Goal: Task Accomplishment & Management: Manage account settings

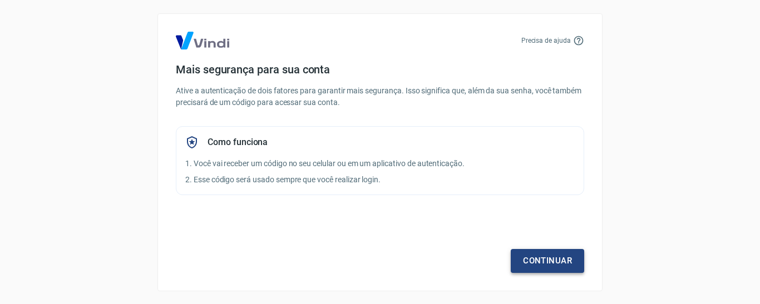
click at [543, 260] on link "Continuar" at bounding box center [547, 260] width 73 height 23
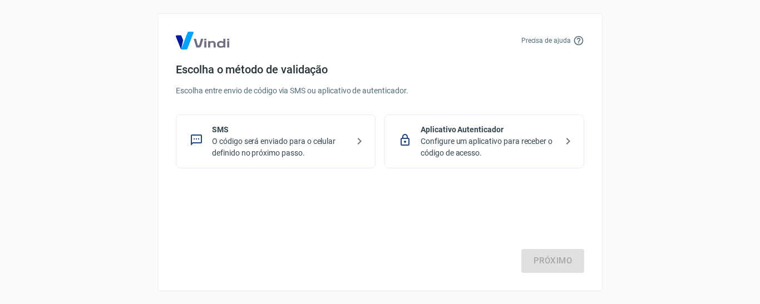
click at [226, 136] on p "O código será enviado para o celular definido no próximo passo." at bounding box center [280, 147] width 136 height 23
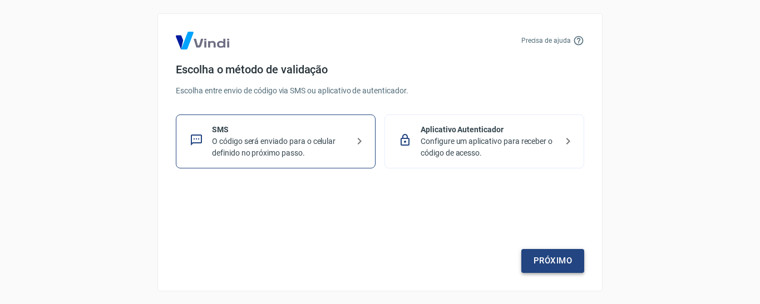
click at [547, 254] on link "Próximo" at bounding box center [552, 260] width 63 height 23
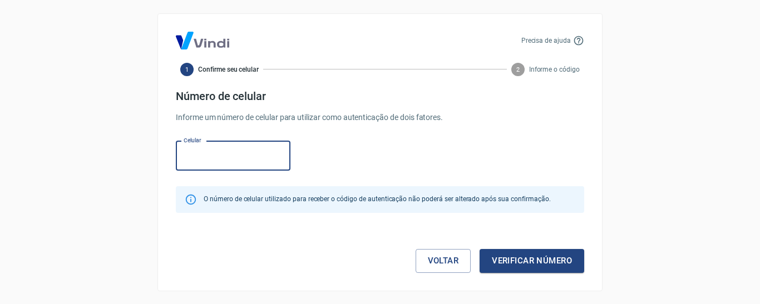
click at [186, 158] on input "Celular" at bounding box center [233, 155] width 115 height 29
type input "[PHONE_NUMBER]"
click at [525, 260] on button "Verificar número" at bounding box center [532, 260] width 105 height 23
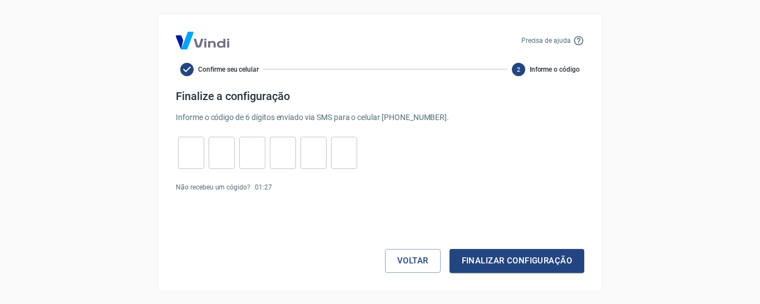
click at [192, 155] on input "tel" at bounding box center [191, 153] width 26 height 24
type input "5"
type input "9"
type input "7"
type input "4"
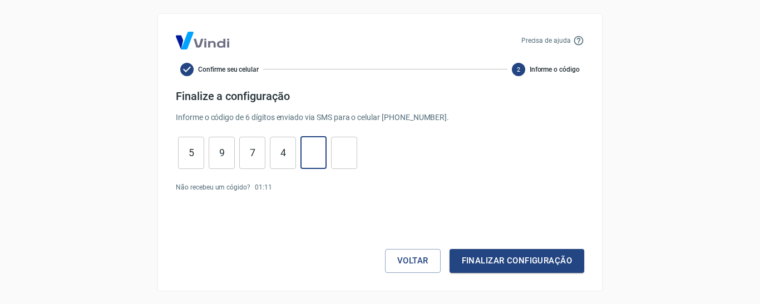
type input "7"
type input "6"
click at [486, 269] on button "Finalizar configuração" at bounding box center [517, 260] width 135 height 23
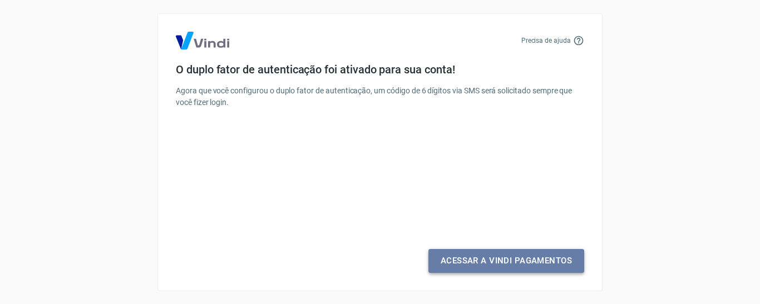
click at [496, 259] on link "Acessar a Vindi Pagamentos" at bounding box center [506, 260] width 156 height 23
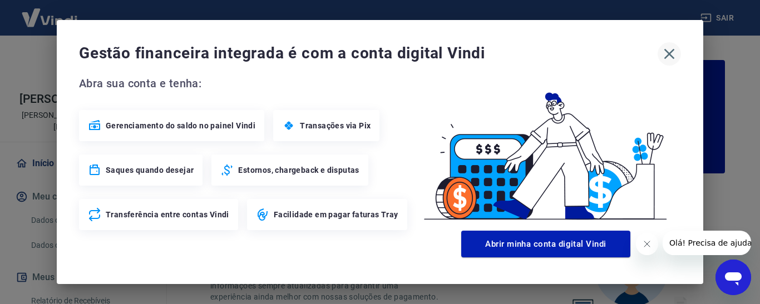
click at [674, 52] on icon "button" at bounding box center [670, 54] width 18 height 18
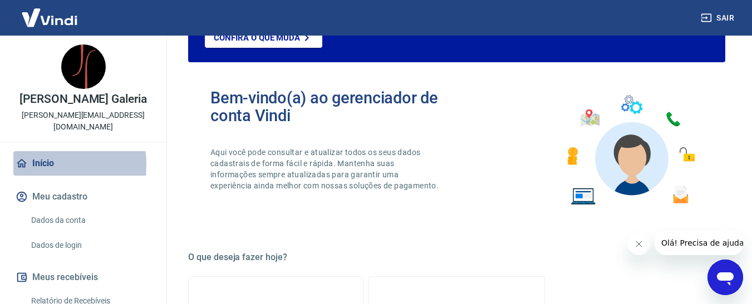
click at [45, 153] on link "Início" at bounding box center [83, 163] width 140 height 24
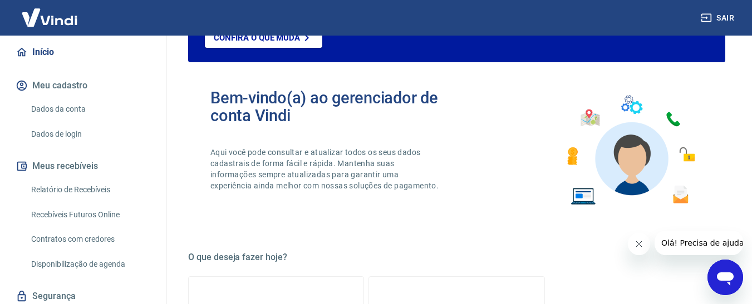
scroll to position [137, 0]
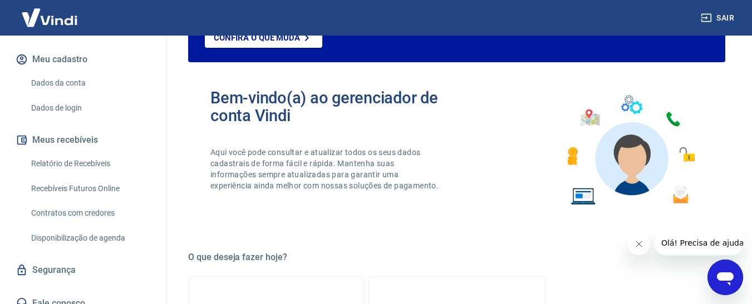
click at [62, 72] on link "Dados da conta" at bounding box center [90, 83] width 126 height 23
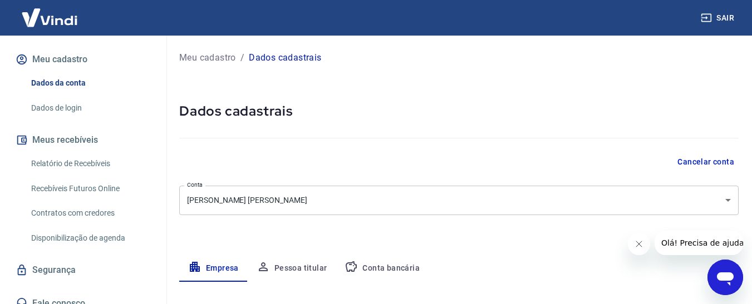
select select "RJ"
click at [64, 47] on button "Meu cadastro" at bounding box center [83, 59] width 140 height 24
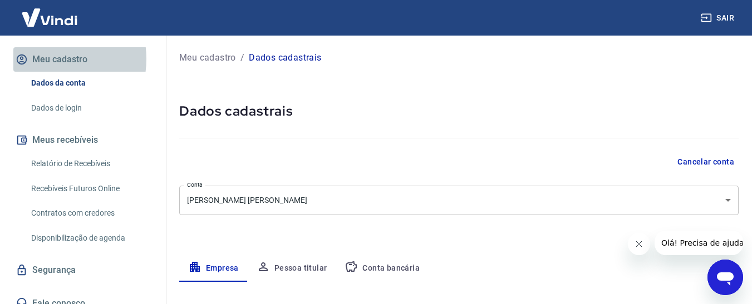
click at [47, 47] on button "Meu cadastro" at bounding box center [83, 59] width 140 height 24
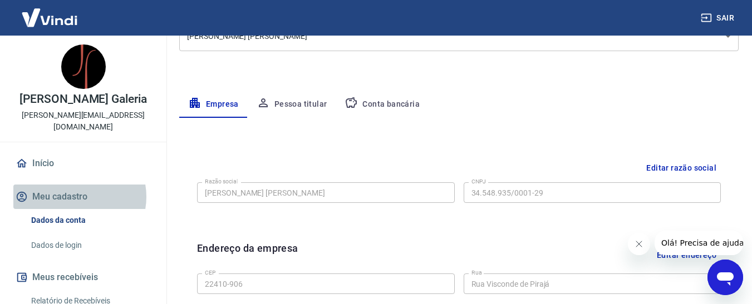
click at [73, 185] on button "Meu cadastro" at bounding box center [83, 197] width 140 height 24
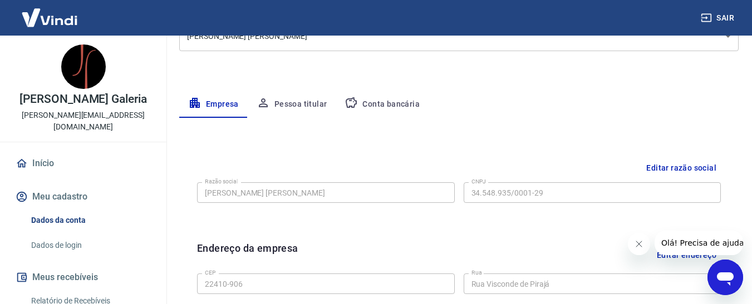
click at [299, 103] on button "Pessoa titular" at bounding box center [292, 104] width 88 height 27
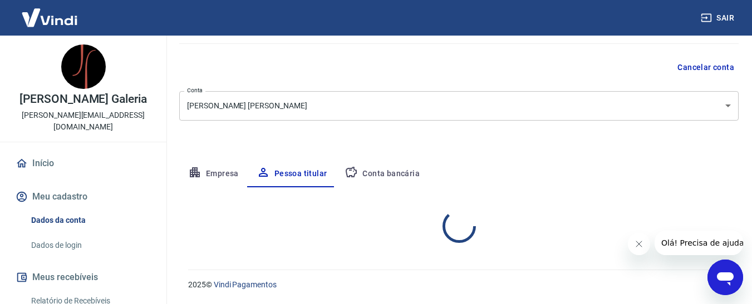
scroll to position [141, 0]
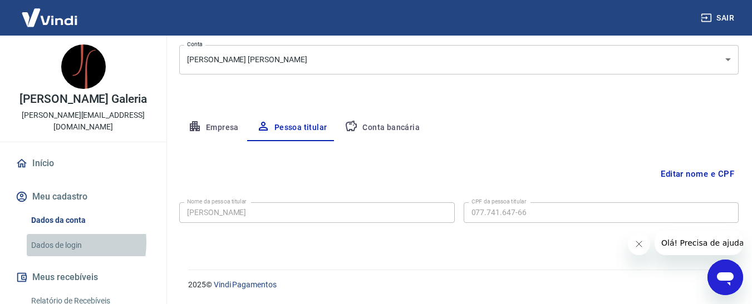
click at [56, 234] on link "Dados de login" at bounding box center [90, 245] width 126 height 23
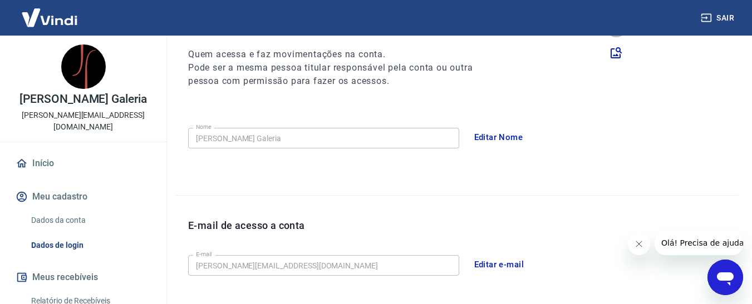
scroll to position [408, 0]
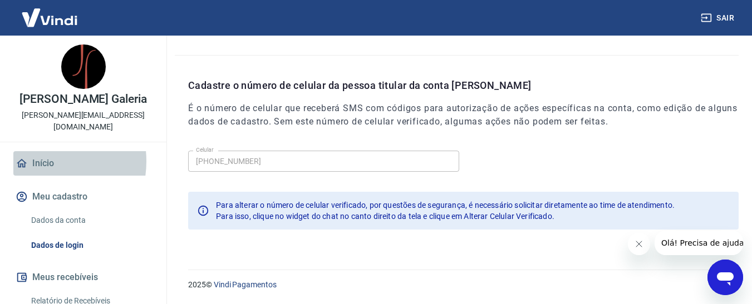
click at [37, 151] on link "Início" at bounding box center [83, 163] width 140 height 24
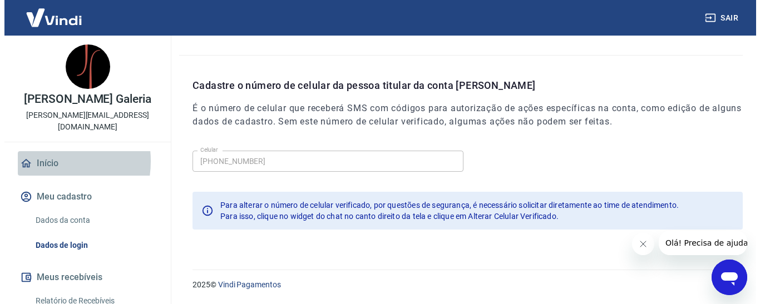
scroll to position [724, 0]
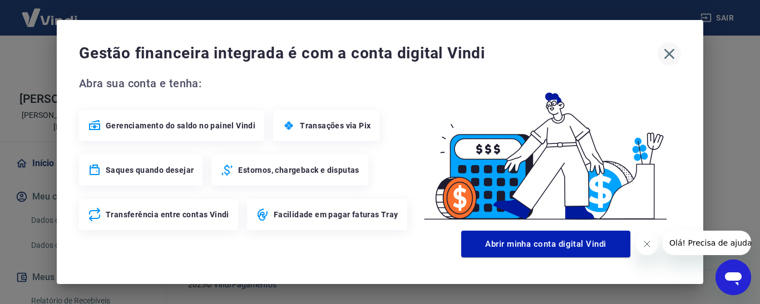
click at [667, 52] on icon "button" at bounding box center [670, 54] width 18 height 18
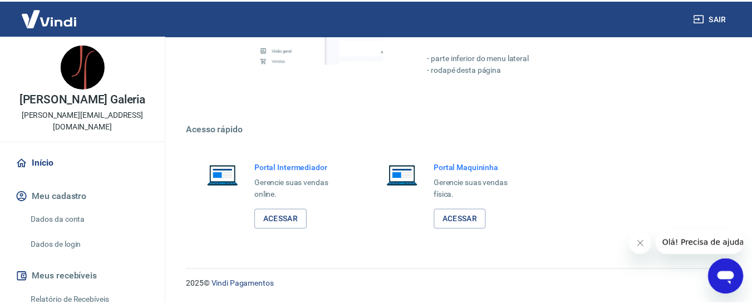
scroll to position [712, 0]
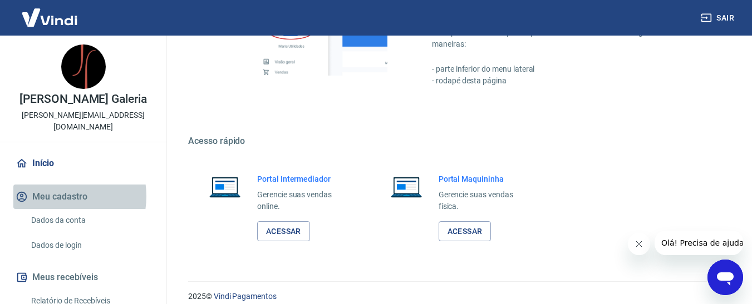
click at [58, 185] on button "Meu cadastro" at bounding box center [83, 197] width 140 height 24
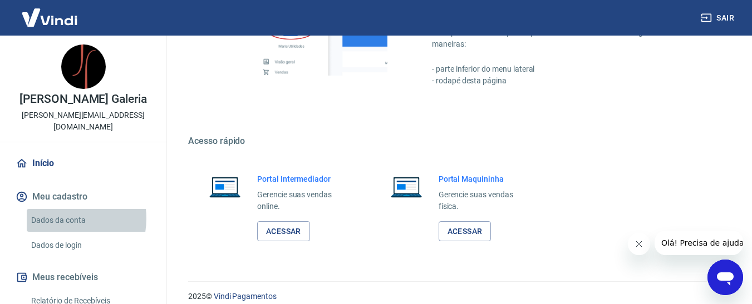
click at [59, 209] on link "Dados da conta" at bounding box center [90, 220] width 126 height 23
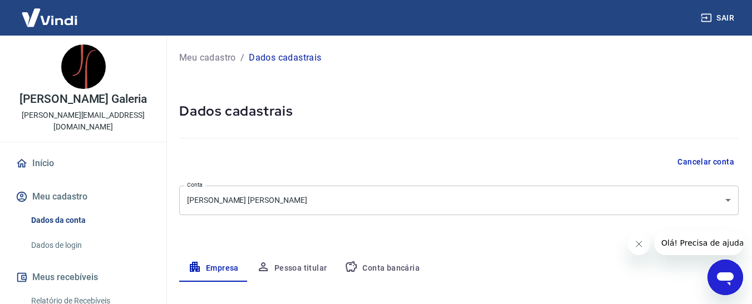
select select "RJ"
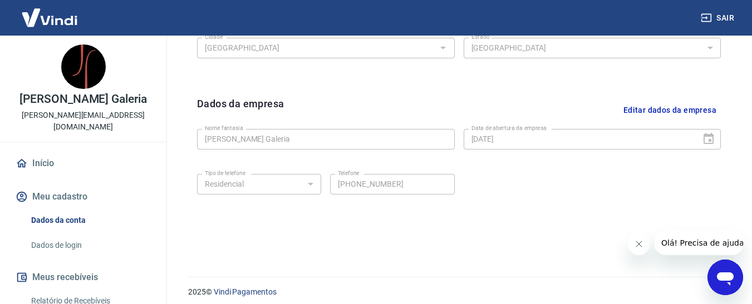
scroll to position [498, 0]
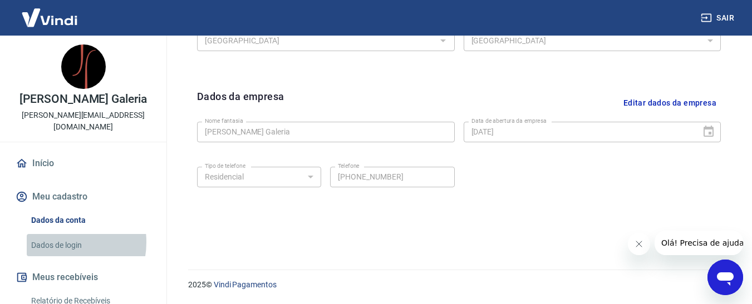
click at [60, 234] on link "Dados de login" at bounding box center [90, 245] width 126 height 23
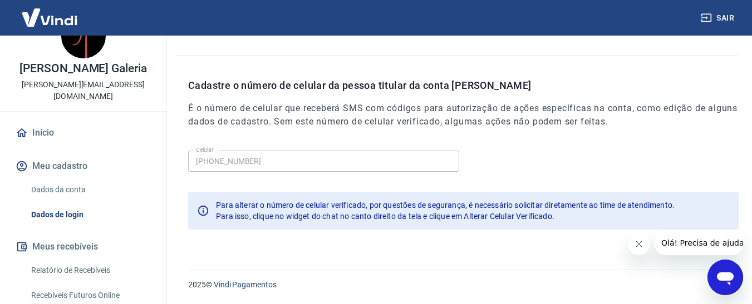
scroll to position [26, 0]
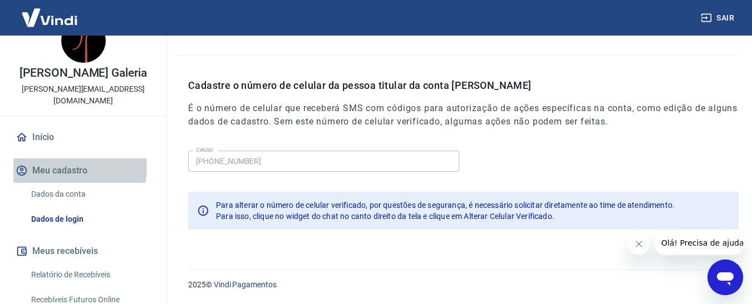
click at [70, 159] on button "Meu cadastro" at bounding box center [83, 171] width 140 height 24
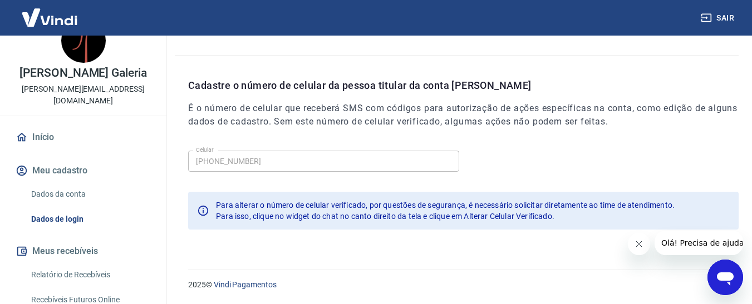
click at [44, 183] on link "Dados da conta" at bounding box center [90, 194] width 126 height 23
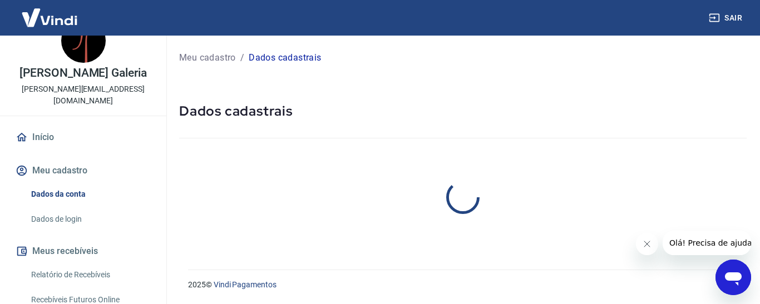
select select "RJ"
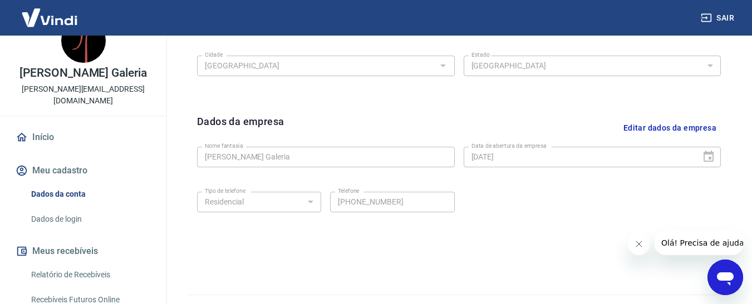
scroll to position [498, 0]
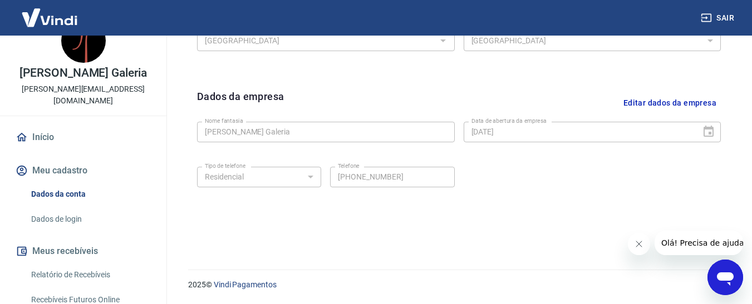
click at [51, 264] on link "Relatório de Recebíveis" at bounding box center [90, 275] width 126 height 23
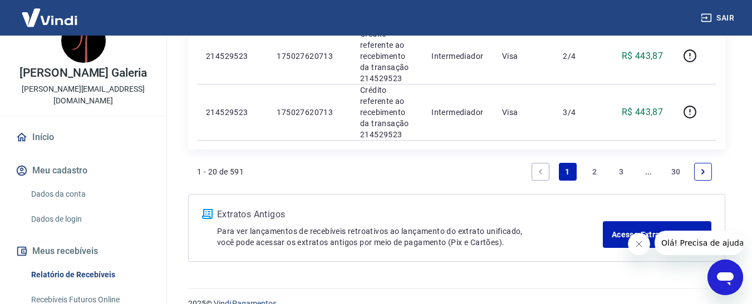
scroll to position [137, 0]
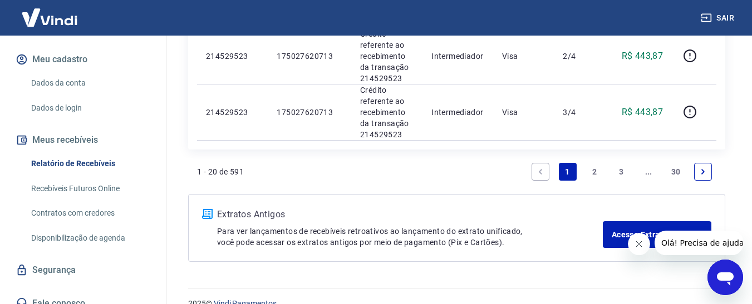
click at [74, 128] on button "Meus recebíveis" at bounding box center [83, 140] width 140 height 24
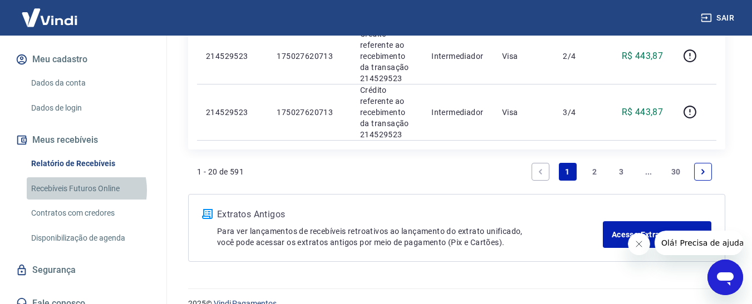
click at [76, 179] on link "Recebíveis Futuros Online" at bounding box center [90, 189] width 126 height 23
